Goal: Task Accomplishment & Management: Use online tool/utility

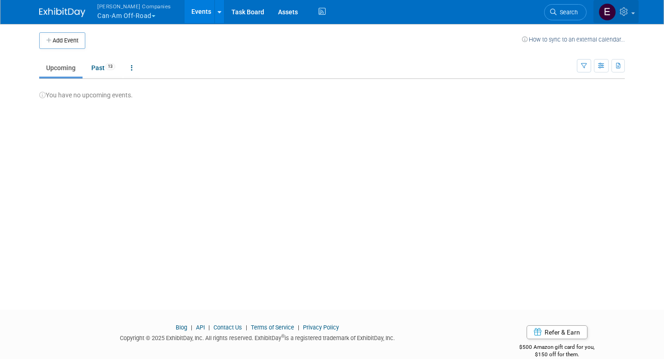
click at [603, 7] on img at bounding box center [607, 12] width 18 height 18
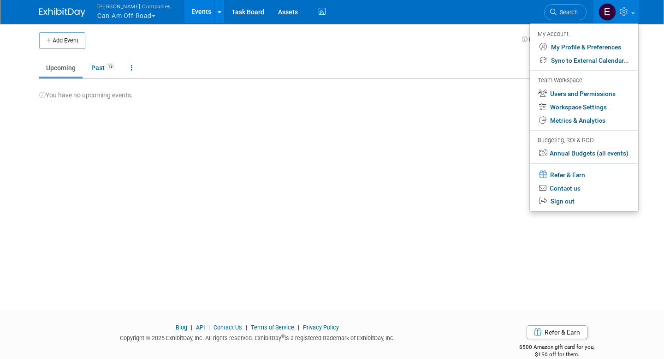
click at [470, 142] on div "Add Event How to sync to an external calendar... New Event Duplicate Event Warn…" at bounding box center [331, 158] width 599 height 270
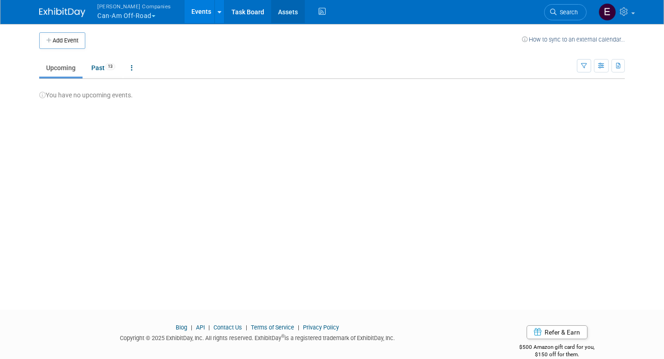
click at [271, 14] on link "Assets" at bounding box center [288, 11] width 34 height 23
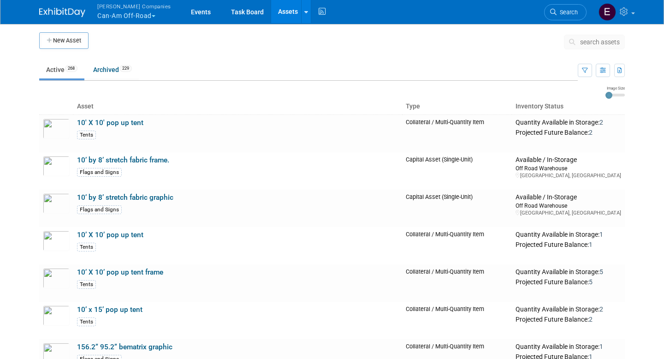
click at [603, 41] on span "search assets" at bounding box center [600, 41] width 40 height 7
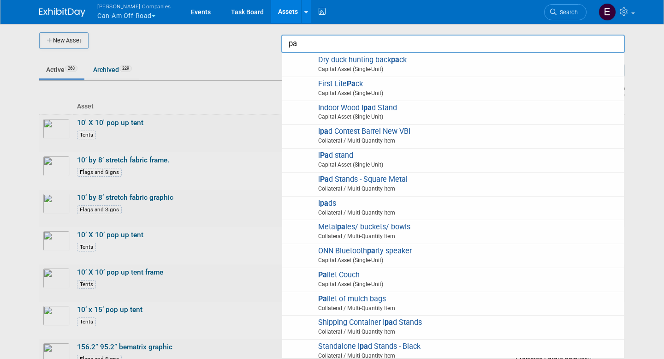
type input "p"
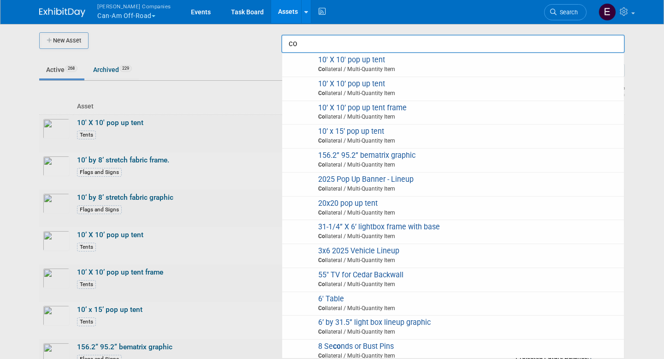
type input "c"
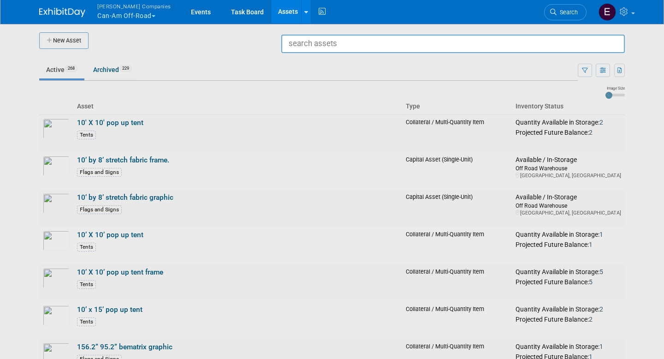
click at [140, 13] on button "Warnert Companies Can-Am Off-Road" at bounding box center [139, 12] width 86 height 24
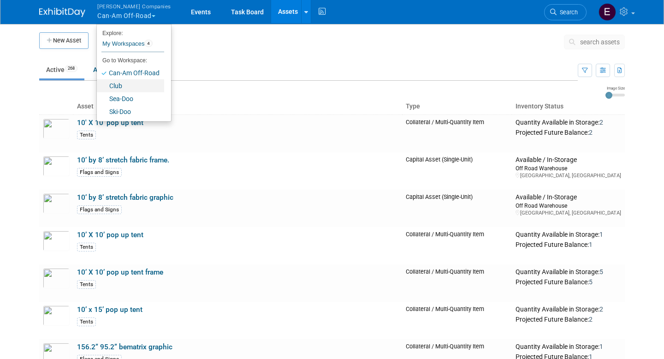
click at [123, 85] on link "Club" at bounding box center [130, 85] width 67 height 13
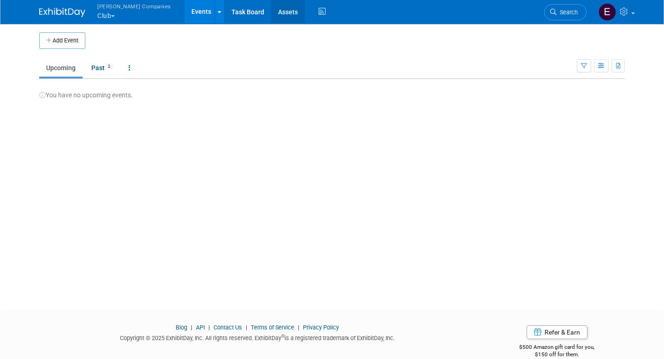
click at [271, 15] on link "Assets" at bounding box center [288, 11] width 34 height 23
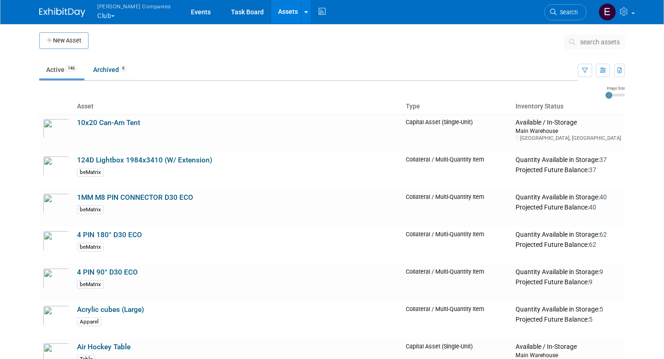
click at [589, 38] on span "search assets" at bounding box center [600, 41] width 40 height 7
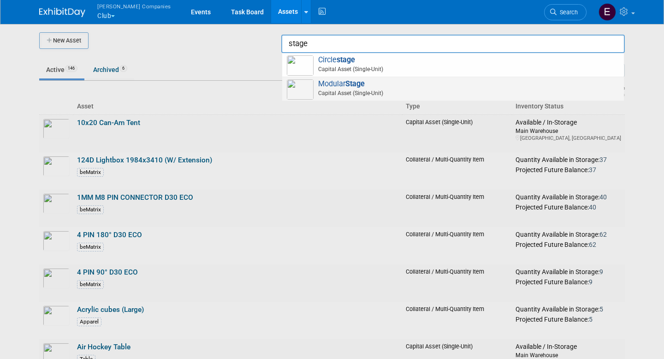
click at [437, 82] on span "Modular Stage Capital Asset (Single-Unit)" at bounding box center [453, 88] width 332 height 19
type input "Modular Stage"
